Goal: Find specific page/section: Find specific page/section

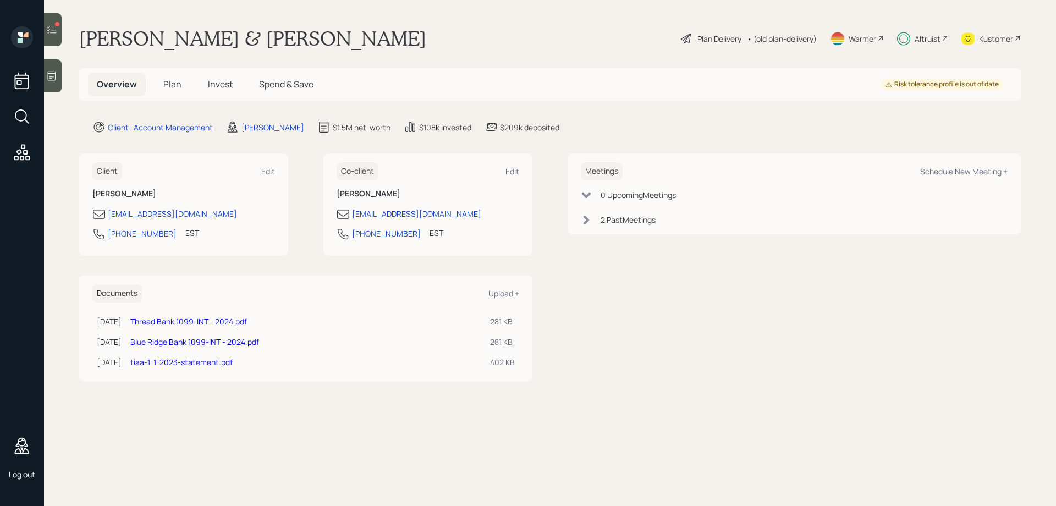
click at [295, 82] on span "Spend & Save" at bounding box center [286, 84] width 54 height 12
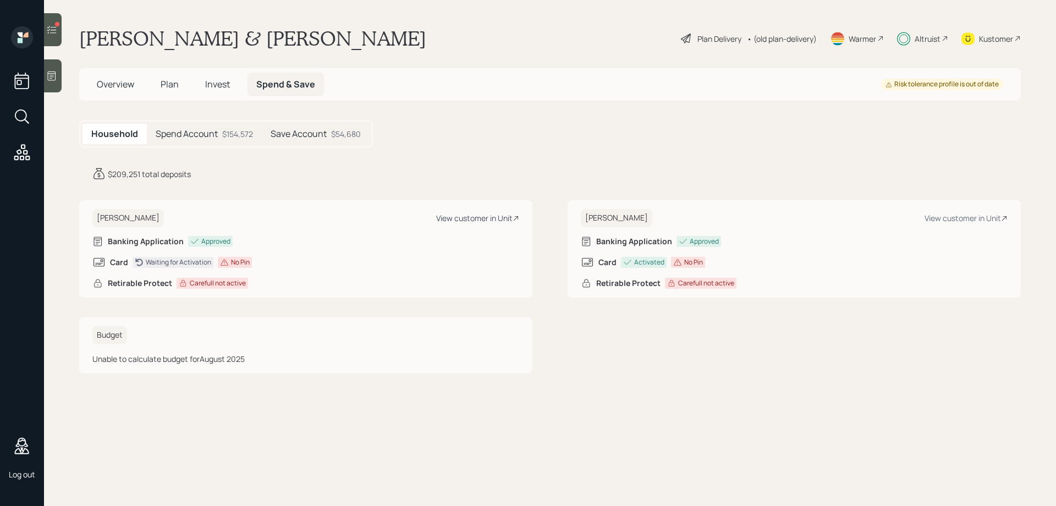
click at [477, 215] on div "View customer in Unit" at bounding box center [477, 218] width 83 height 10
click at [463, 215] on div "View customer in Unit" at bounding box center [477, 218] width 83 height 10
